Goal: Task Accomplishment & Management: Manage account settings

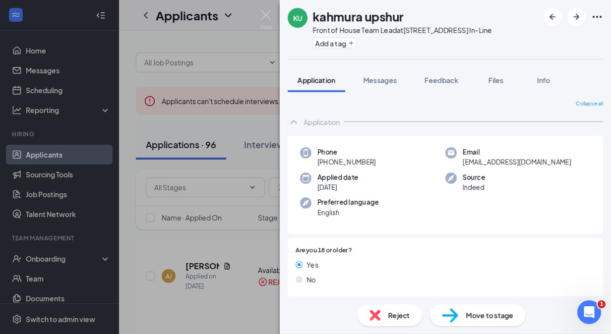
scroll to position [638, 0]
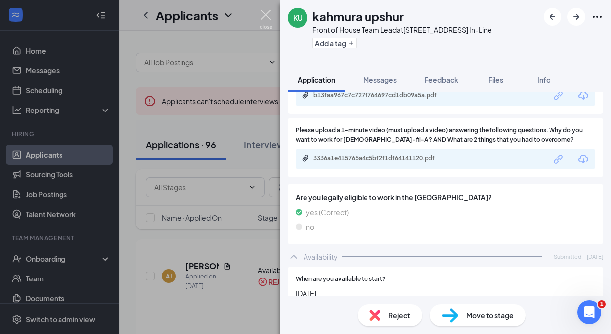
click at [260, 16] on img at bounding box center [266, 19] width 12 height 19
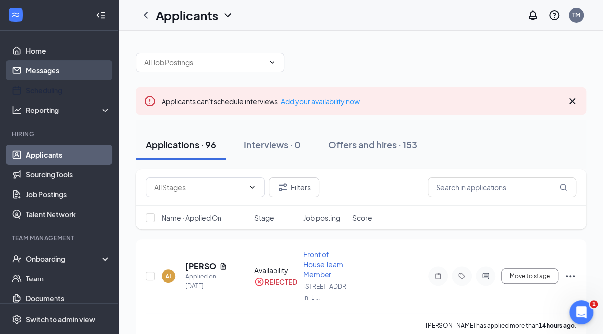
click at [43, 73] on link "Messages" at bounding box center [68, 70] width 85 height 20
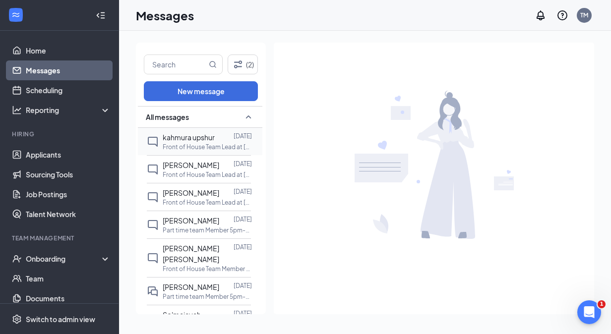
click at [201, 148] on p "Front of House Team Lead at [STREET_ADDRESS] In-Line" at bounding box center [207, 147] width 89 height 8
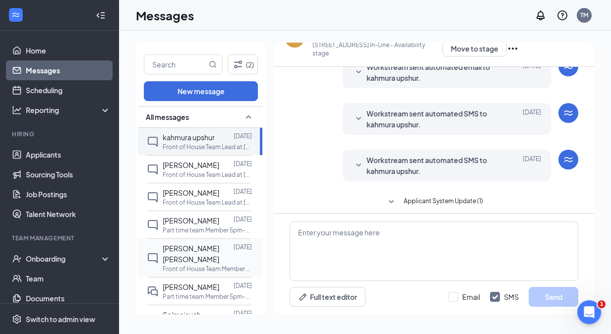
scroll to position [97, 0]
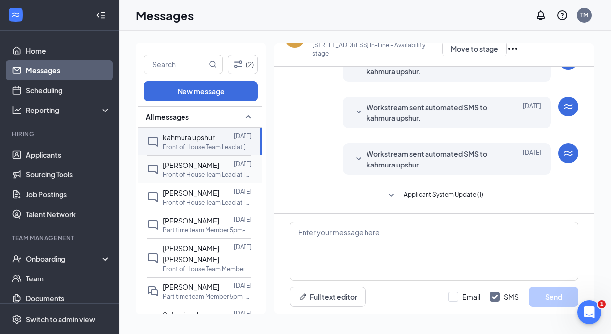
click at [205, 170] on div "[PERSON_NAME]" at bounding box center [191, 165] width 57 height 11
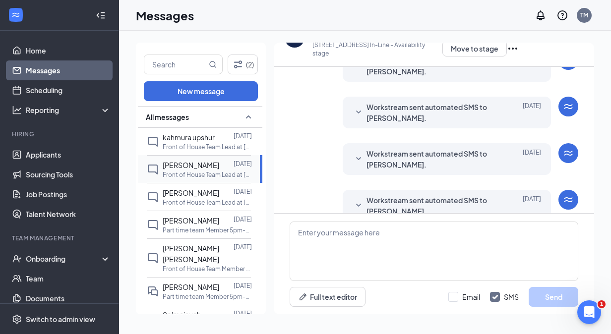
scroll to position [219, 0]
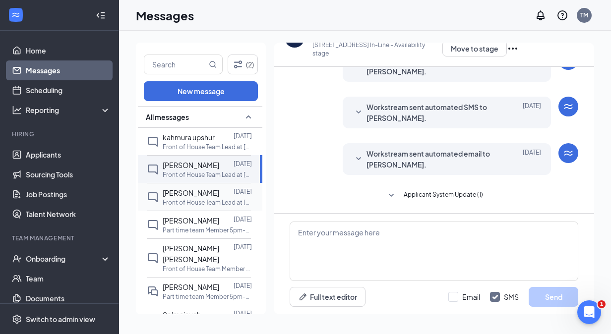
click at [203, 202] on p "Front of House Team Lead at [STREET_ADDRESS] In-Line" at bounding box center [207, 202] width 89 height 8
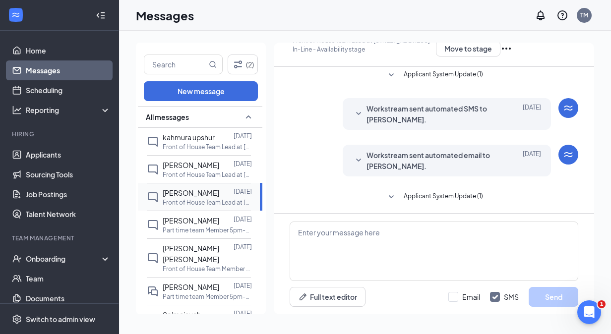
scroll to position [79, 0]
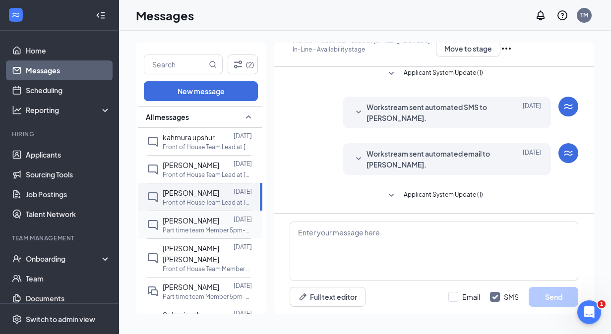
click at [195, 232] on p "Part time team Member 5pm-10pm at [STREET_ADDRESS] In-Line" at bounding box center [207, 230] width 89 height 8
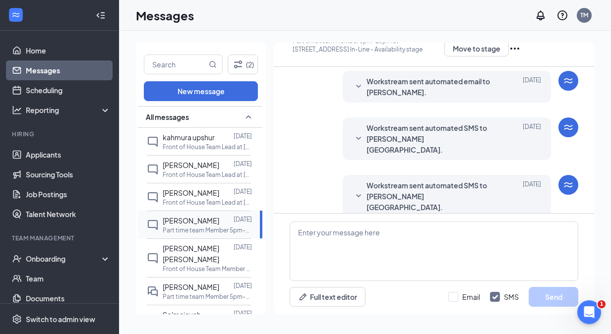
scroll to position [126, 0]
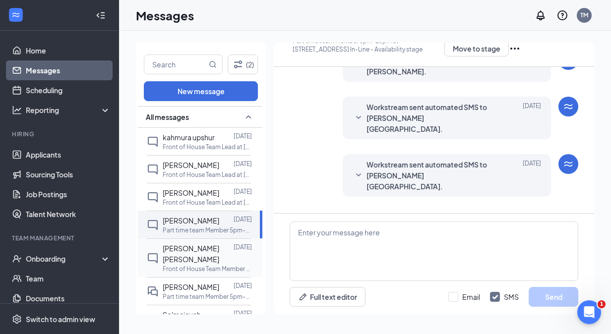
click at [195, 265] on p "Front of House Team Member at [STREET_ADDRESS] In-Line" at bounding box center [207, 269] width 89 height 8
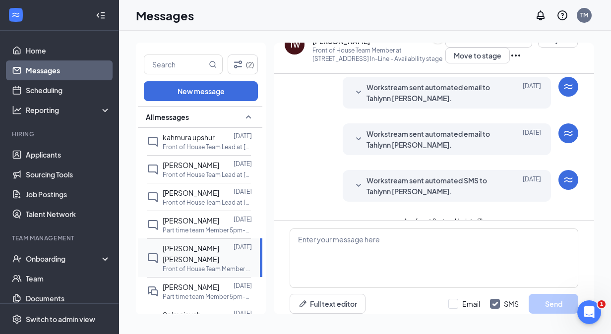
scroll to position [28, 0]
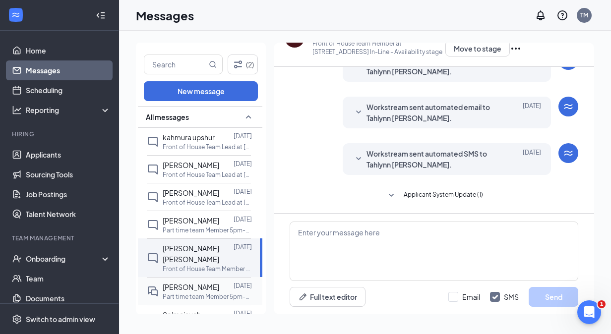
click at [187, 283] on span "[PERSON_NAME]" at bounding box center [191, 287] width 57 height 9
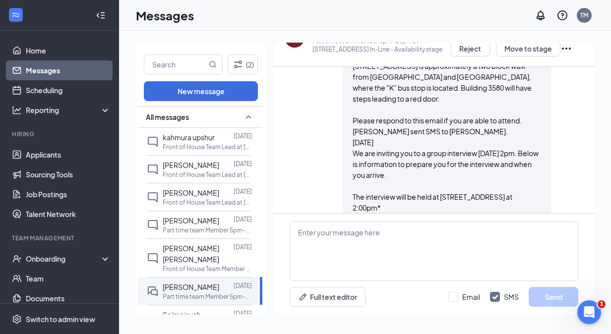
scroll to position [397, 0]
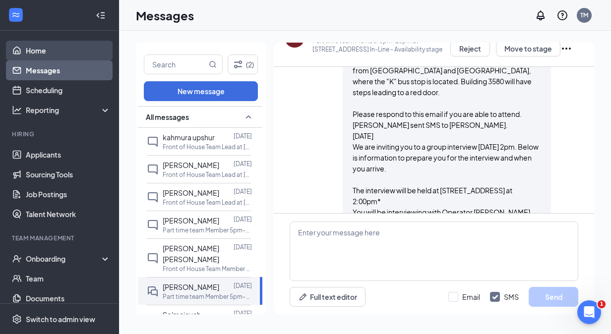
click at [80, 56] on link "Home" at bounding box center [68, 51] width 85 height 20
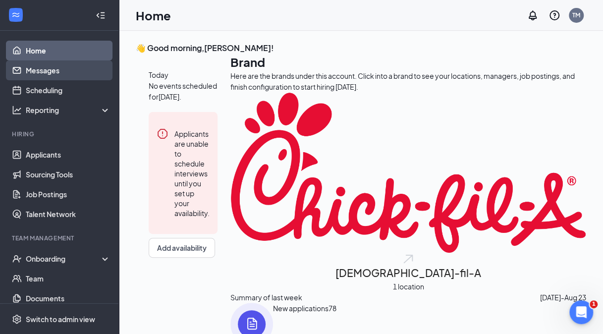
click at [63, 79] on link "Messages" at bounding box center [68, 70] width 85 height 20
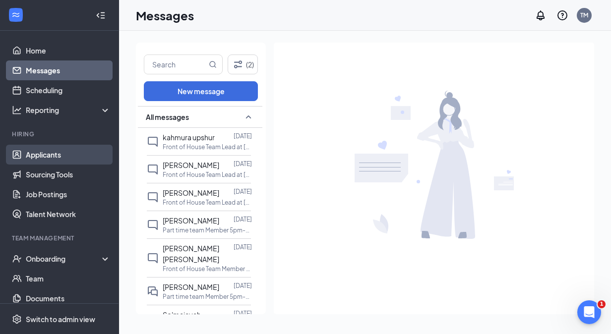
click at [57, 156] on link "Applicants" at bounding box center [68, 155] width 85 height 20
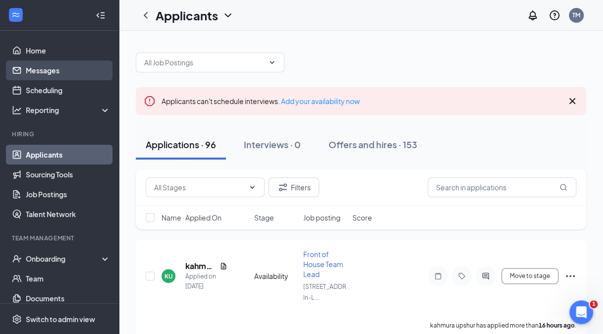
click at [56, 65] on link "Messages" at bounding box center [68, 70] width 85 height 20
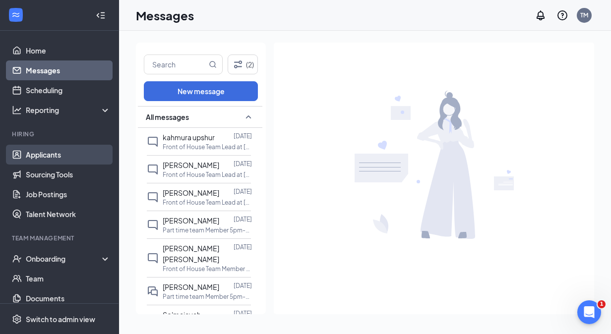
click at [51, 153] on link "Applicants" at bounding box center [68, 155] width 85 height 20
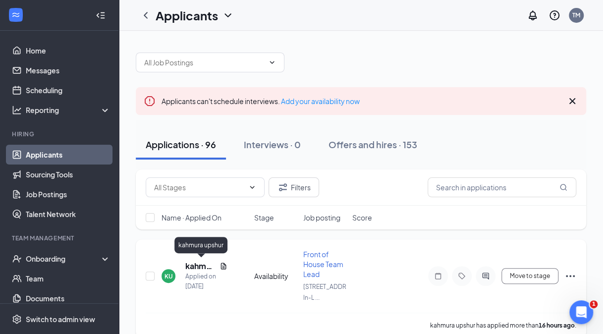
click at [194, 268] on h5 "kahmura upshur" at bounding box center [200, 266] width 30 height 11
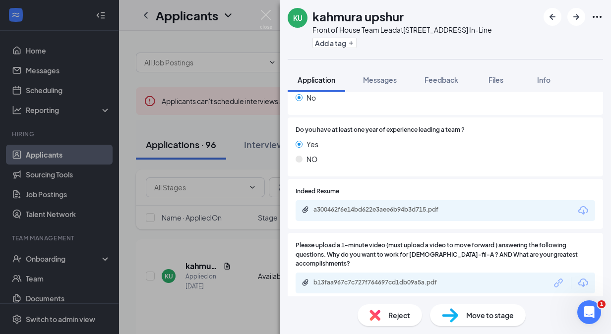
scroll to position [666, 0]
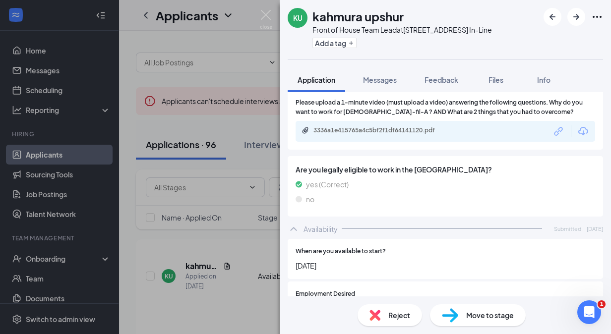
click at [373, 324] on div "Reject" at bounding box center [389, 315] width 64 height 22
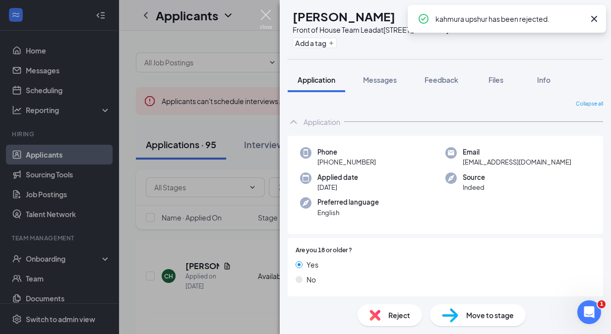
click at [267, 15] on img at bounding box center [266, 19] width 12 height 19
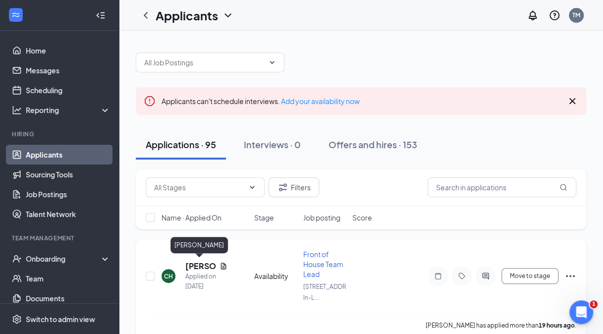
click at [198, 268] on h5 "[PERSON_NAME]" at bounding box center [200, 266] width 30 height 11
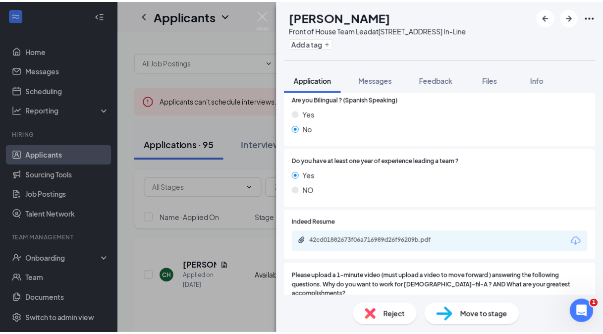
scroll to position [509, 0]
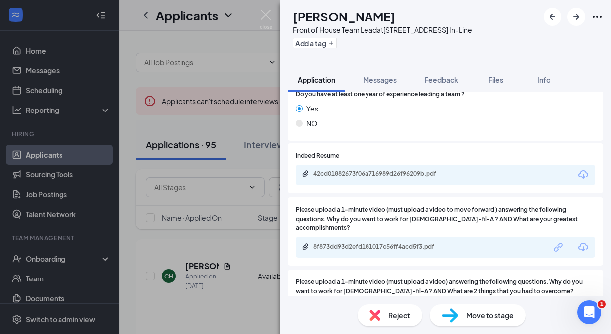
click at [187, 88] on div "CH [PERSON_NAME] Front of House Team Lead at [STREET_ADDRESS] In-Line Add a tag…" at bounding box center [305, 167] width 611 height 334
click at [271, 11] on img at bounding box center [266, 19] width 12 height 19
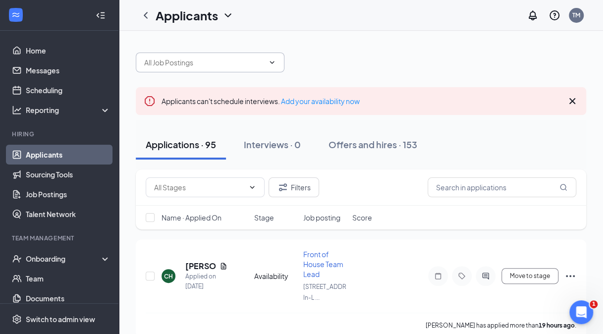
click at [265, 65] on span at bounding box center [210, 63] width 149 height 20
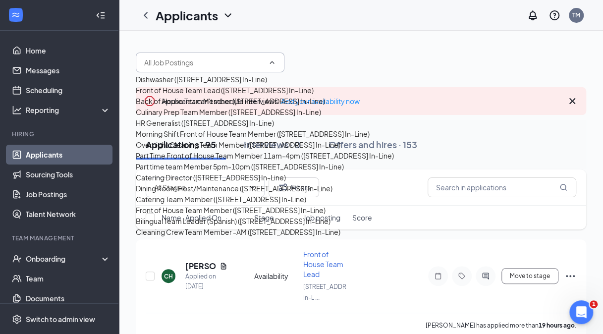
scroll to position [229, 0]
click at [236, 205] on div "Catering Team Member ([STREET_ADDRESS] In-Line)" at bounding box center [221, 199] width 171 height 11
type input "Catering Team Member ([STREET_ADDRESS] In-Line)"
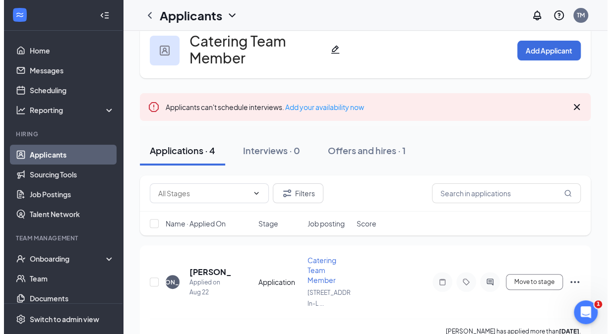
scroll to position [11, 0]
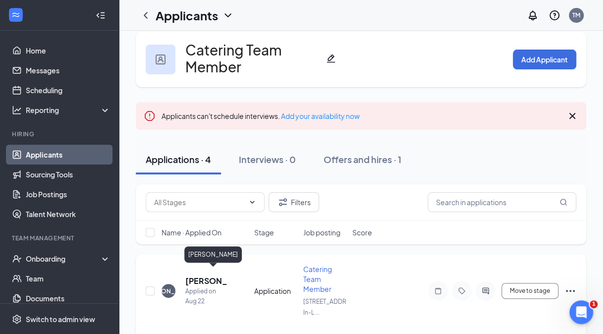
click at [198, 276] on h5 "[PERSON_NAME]" at bounding box center [206, 281] width 42 height 11
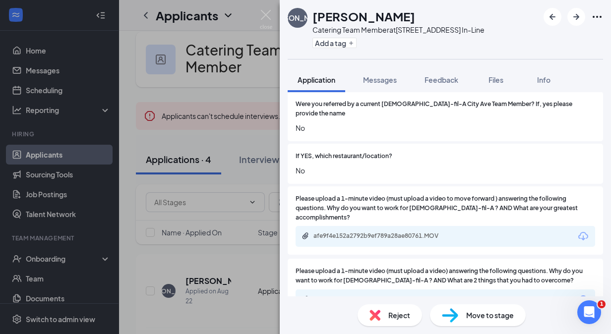
scroll to position [543, 0]
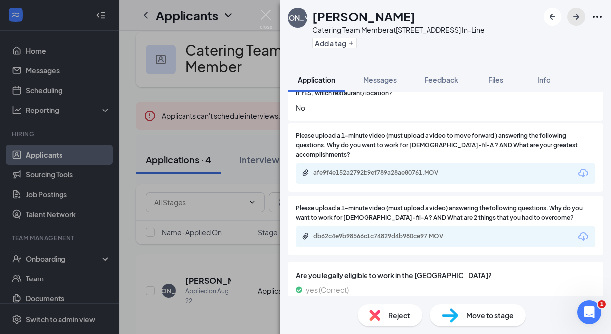
click at [574, 16] on icon "ArrowRight" at bounding box center [576, 17] width 12 height 12
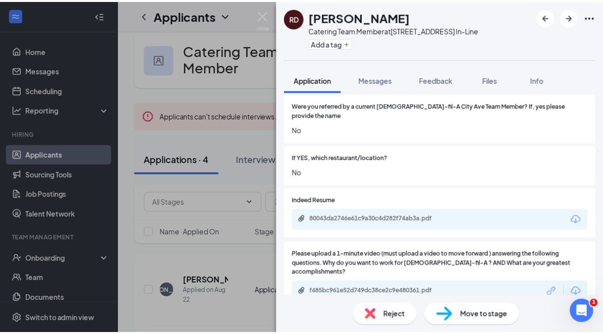
scroll to position [515, 0]
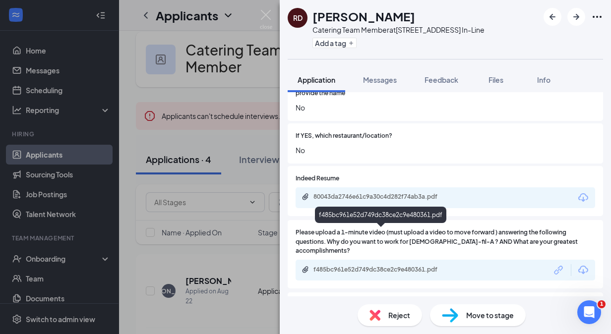
click at [406, 266] on div "f485bc961e52d749dc38ce2c9e480361.pdf" at bounding box center [382, 270] width 139 height 8
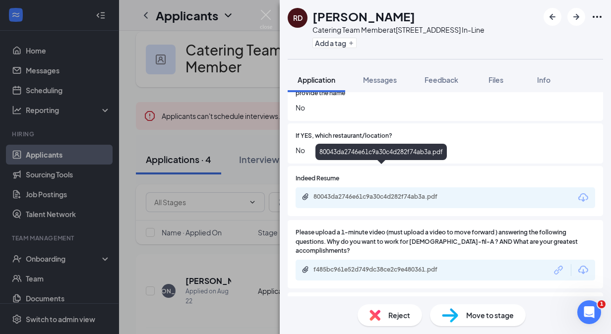
click at [344, 193] on div "80043da2746e61c9a30c4d282f74ab3a.pdf" at bounding box center [382, 197] width 139 height 8
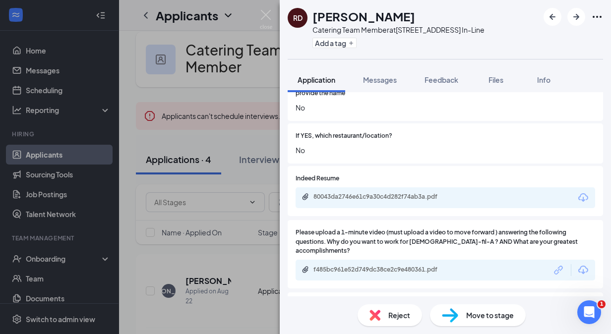
click at [149, 13] on div "RD [PERSON_NAME] Catering Team Member at [STREET_ADDRESS] In-Line Add a tag App…" at bounding box center [305, 167] width 611 height 334
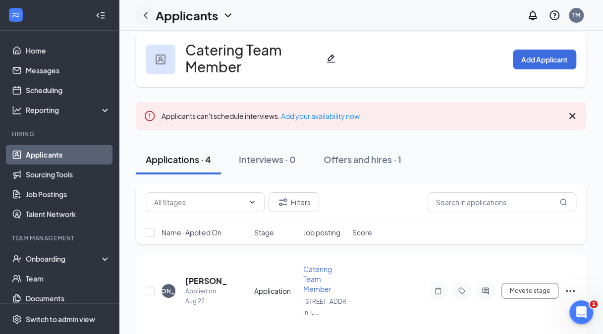
click at [144, 13] on icon "ChevronLeft" at bounding box center [146, 15] width 12 height 12
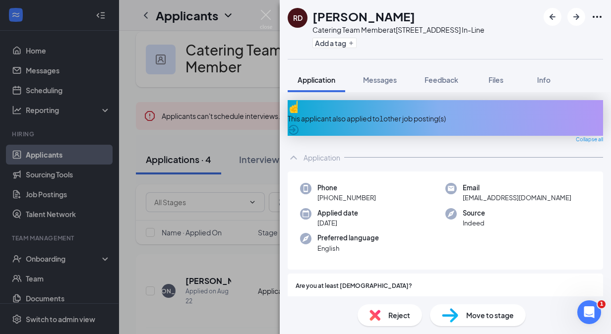
click at [72, 20] on div "RD [PERSON_NAME] Catering Team Member at [STREET_ADDRESS] In-Line Add a tag App…" at bounding box center [305, 167] width 611 height 334
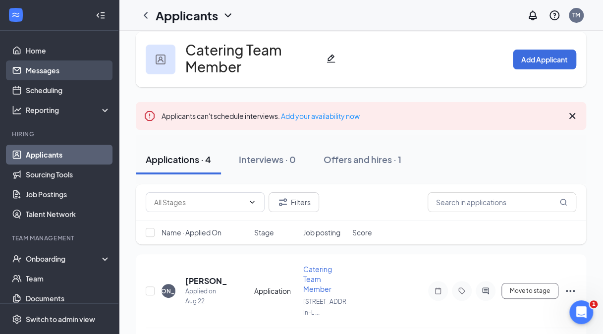
click at [56, 77] on link "Messages" at bounding box center [68, 70] width 85 height 20
